Goal: Task Accomplishment & Management: Complete application form

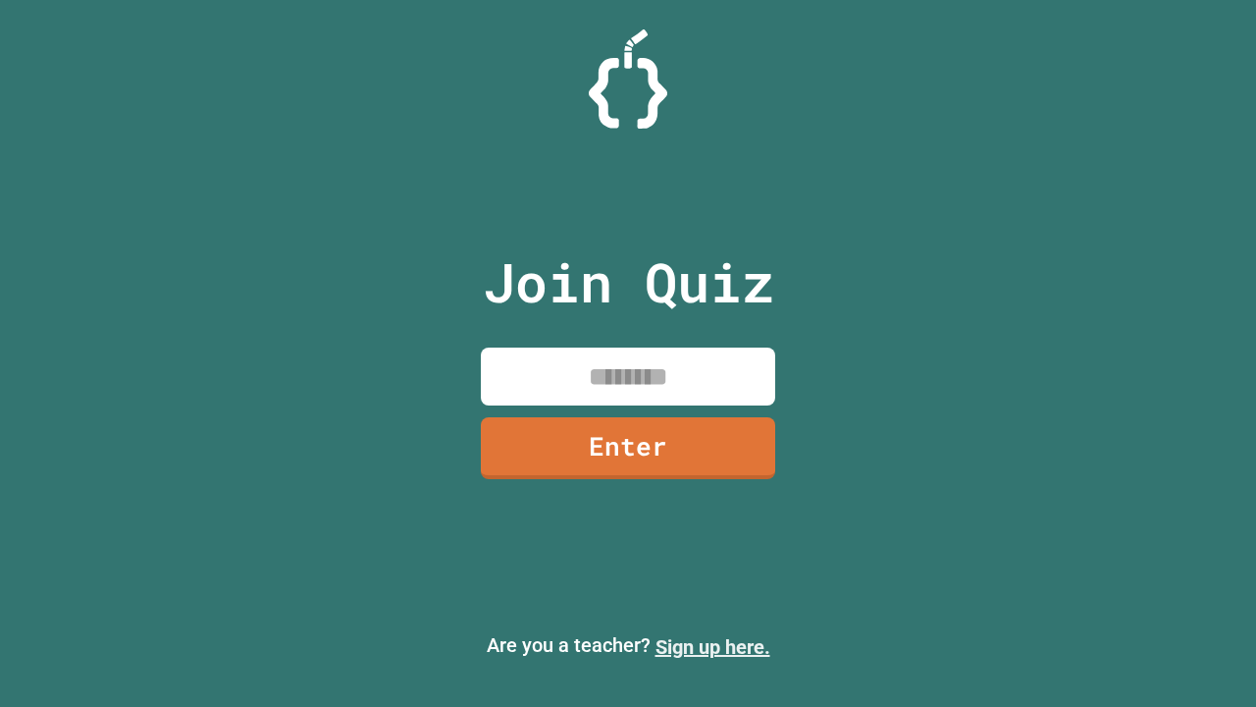
click at [713, 647] on link "Sign up here." at bounding box center [713, 647] width 115 height 24
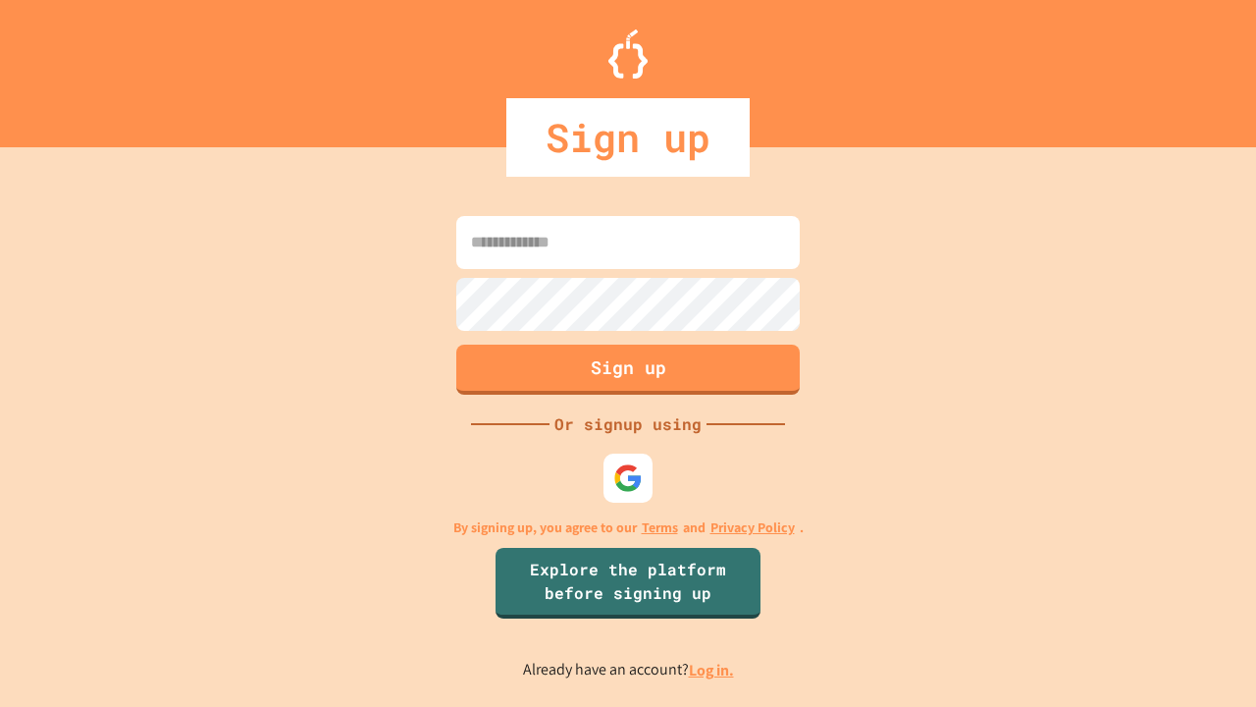
click at [713, 669] on link "Log in." at bounding box center [711, 670] width 45 height 21
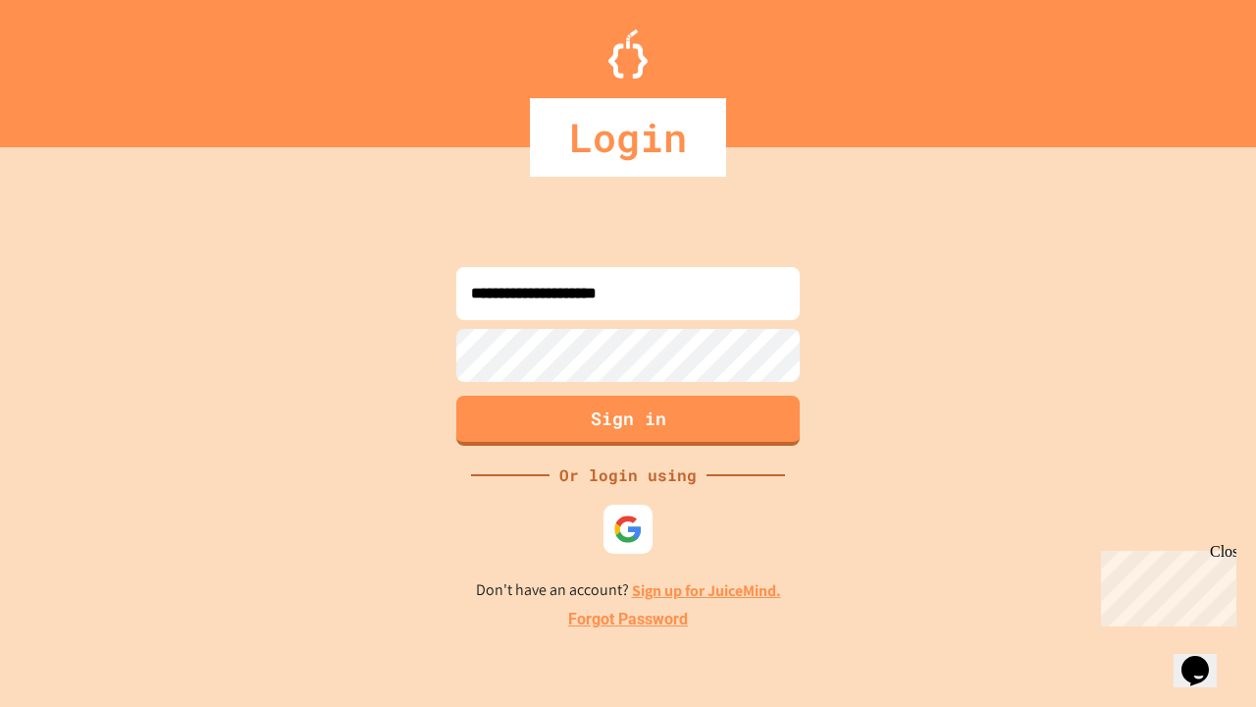
type input "**********"
